Goal: Task Accomplishment & Management: Manage account settings

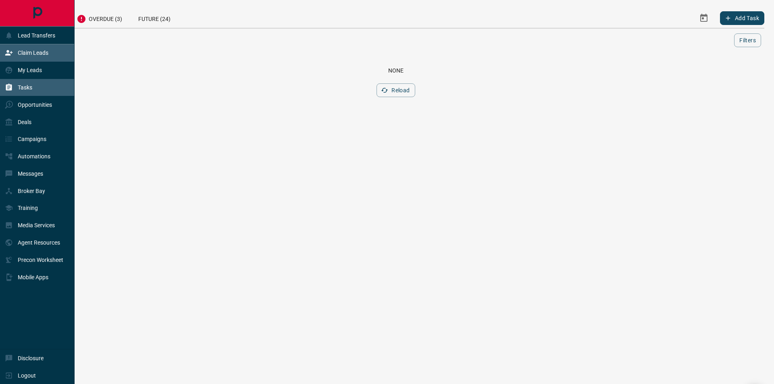
click at [15, 48] on div "Claim Leads" at bounding box center [27, 52] width 44 height 13
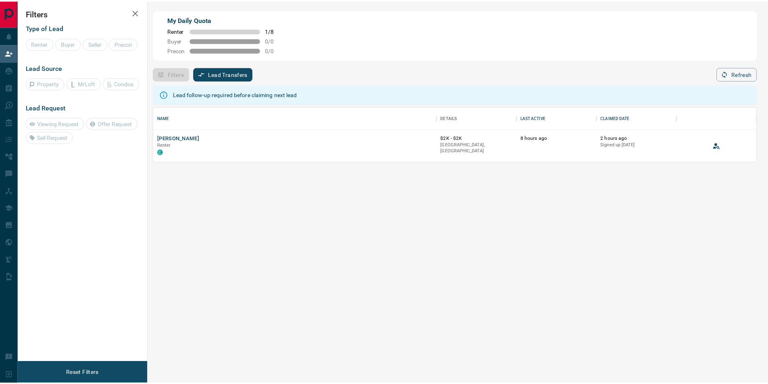
scroll to position [49, 602]
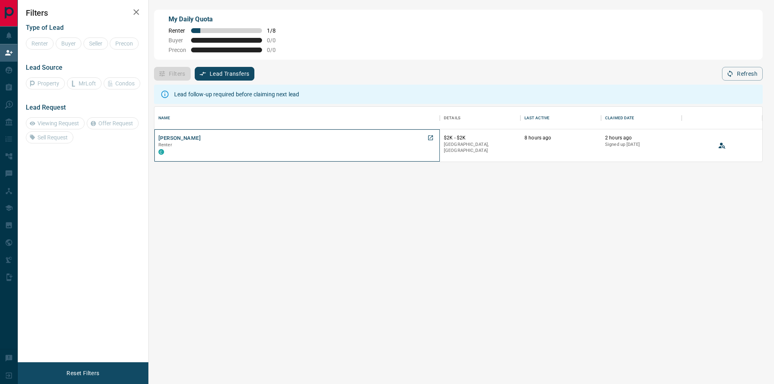
click at [173, 138] on div "Singh Renter C" at bounding box center [296, 146] width 277 height 22
click at [169, 139] on button "[PERSON_NAME]" at bounding box center [179, 139] width 42 height 8
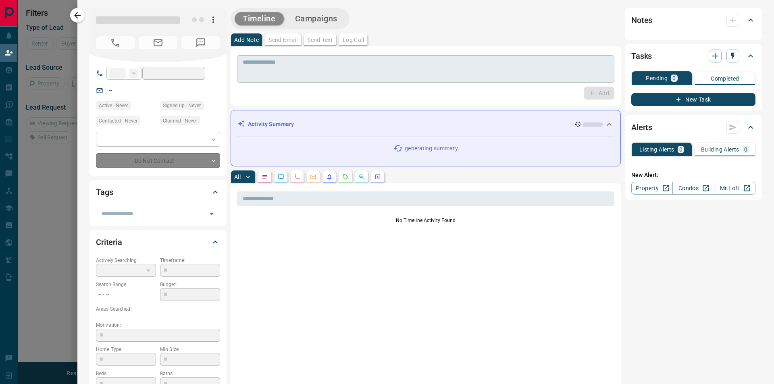
type input "**"
type input "**********"
type input "**"
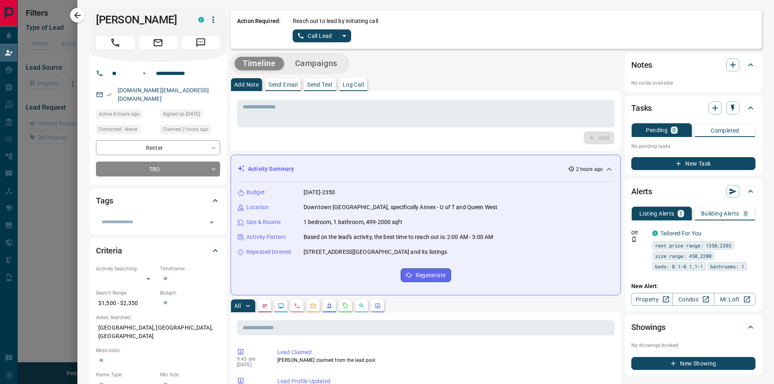
click at [308, 35] on button "Call Lead" at bounding box center [315, 35] width 45 height 13
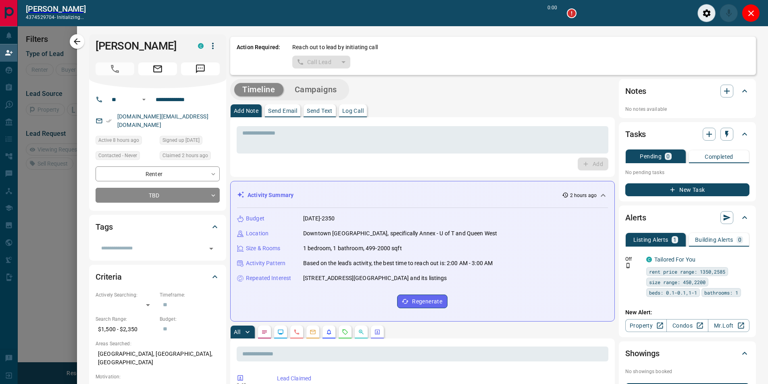
scroll to position [49, 596]
click at [756, 11] on button "Close" at bounding box center [751, 13] width 18 height 18
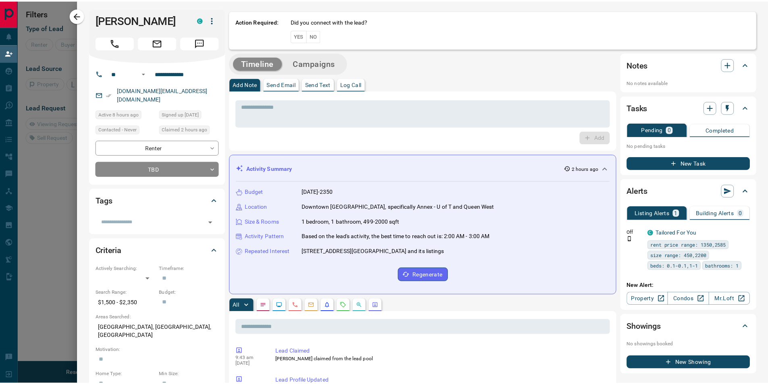
scroll to position [49, 602]
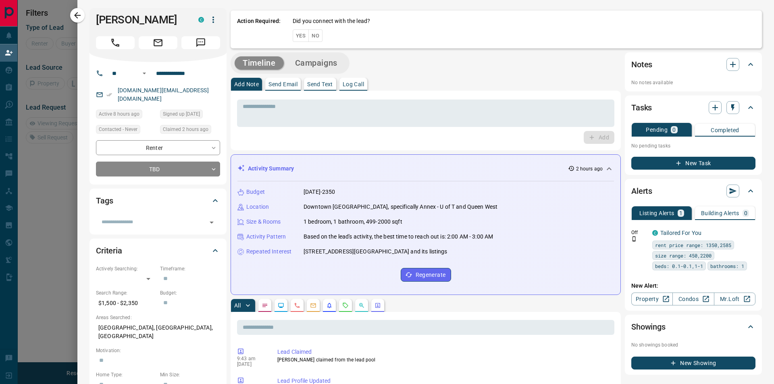
click at [320, 36] on button "No" at bounding box center [315, 35] width 14 height 12
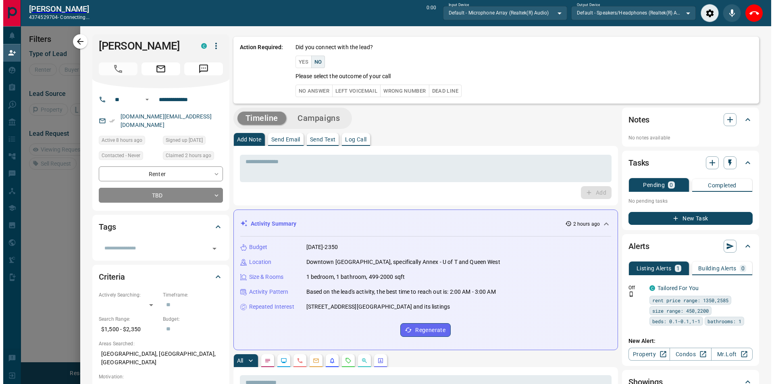
scroll to position [6, 6]
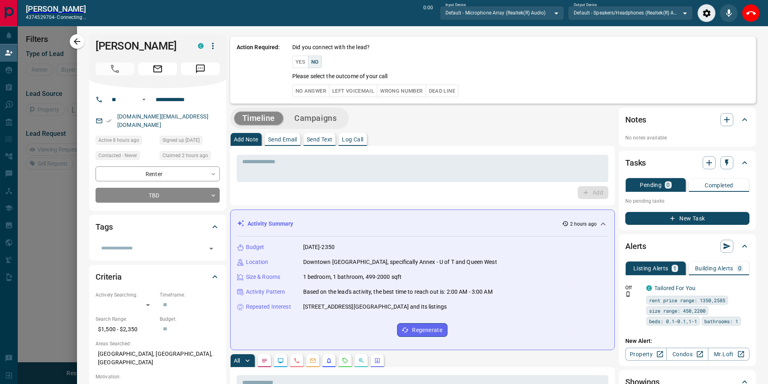
click at [310, 59] on button "No" at bounding box center [315, 62] width 14 height 12
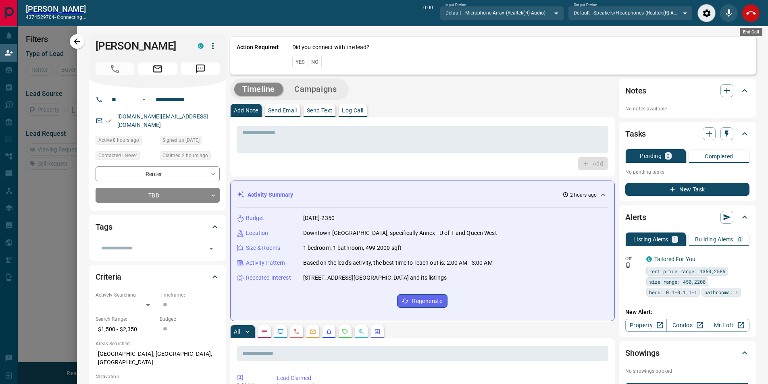
click at [751, 11] on icon "End Call" at bounding box center [751, 13] width 10 height 4
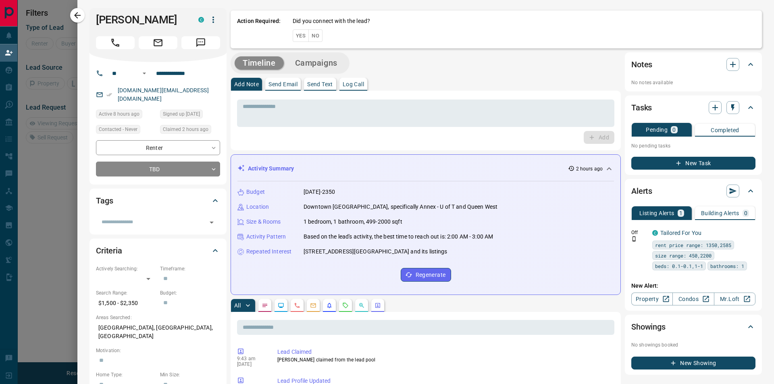
scroll to position [49, 602]
click at [317, 37] on button "No" at bounding box center [315, 35] width 14 height 12
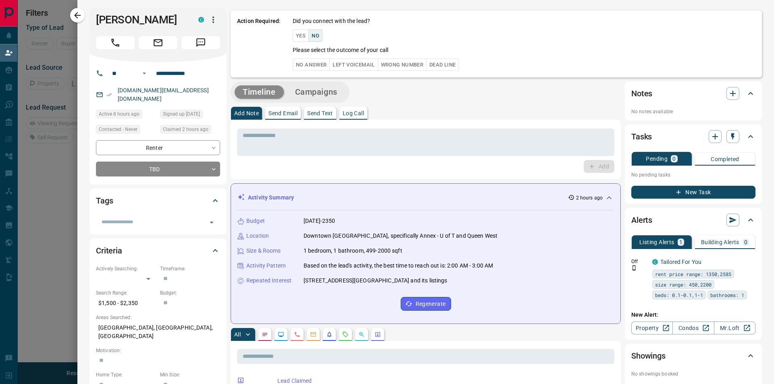
click at [318, 63] on button "No Answer" at bounding box center [311, 64] width 37 height 12
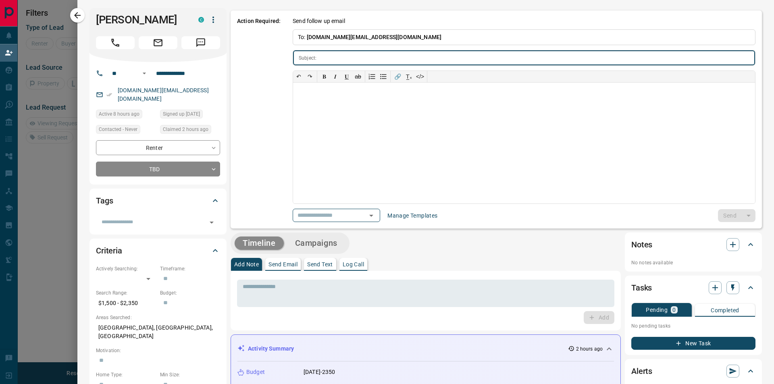
type input "**********"
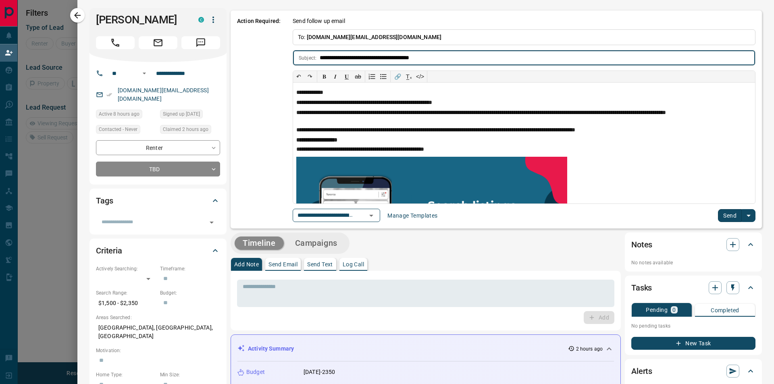
click at [728, 219] on button "Send" at bounding box center [730, 215] width 24 height 13
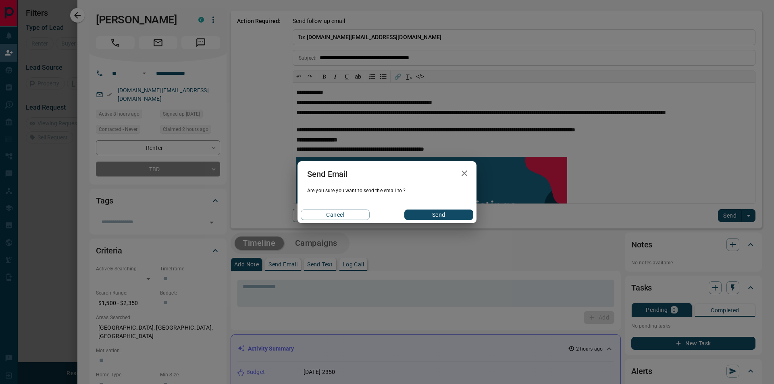
click at [455, 212] on button "Send" at bounding box center [438, 215] width 69 height 10
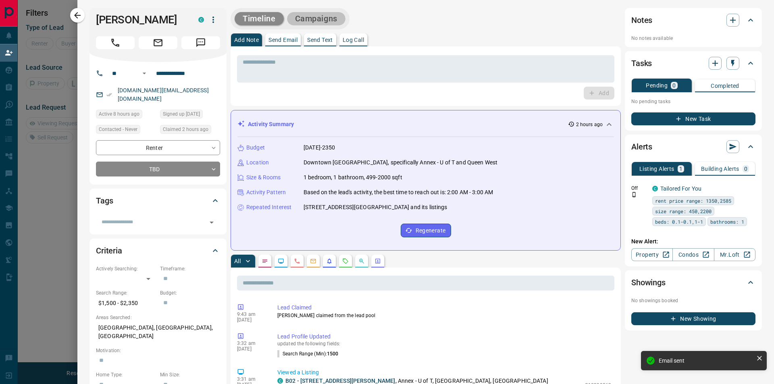
click at [322, 21] on button "Campaigns" at bounding box center [316, 18] width 58 height 13
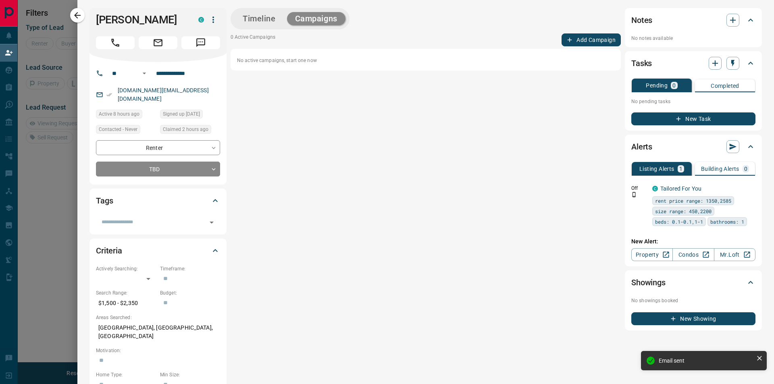
click at [561, 42] on button "Add Campaign" at bounding box center [590, 39] width 59 height 13
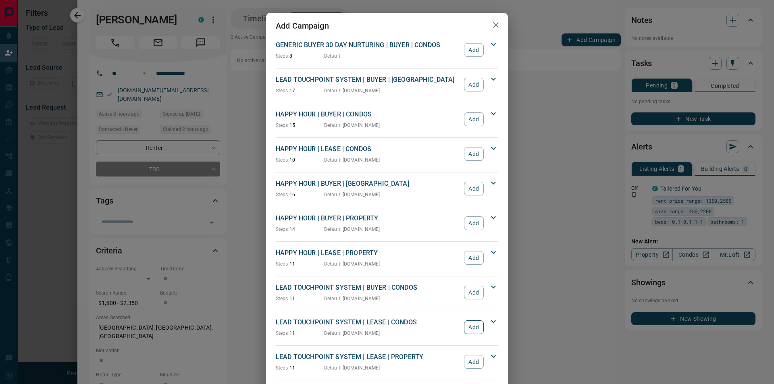
click at [478, 328] on button "Add" at bounding box center [474, 327] width 20 height 14
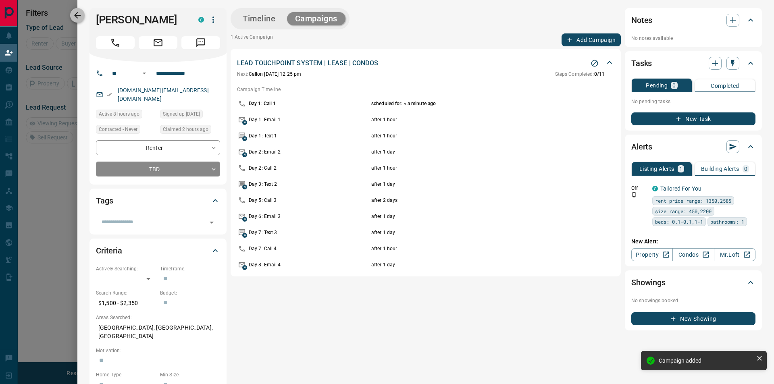
click at [78, 14] on icon "button" at bounding box center [78, 15] width 10 height 10
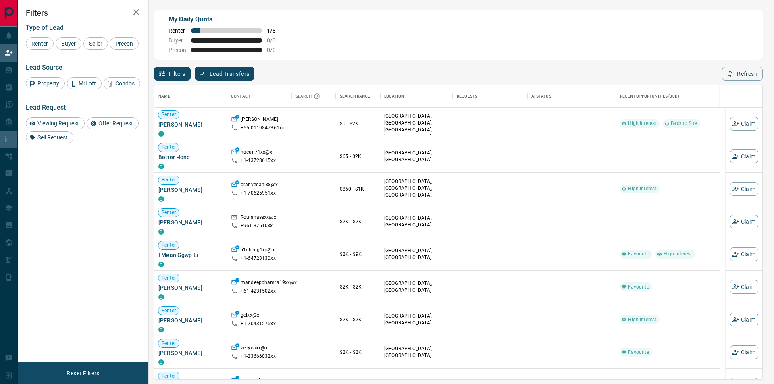
scroll to position [289, 602]
